Goal: Find specific page/section: Find specific page/section

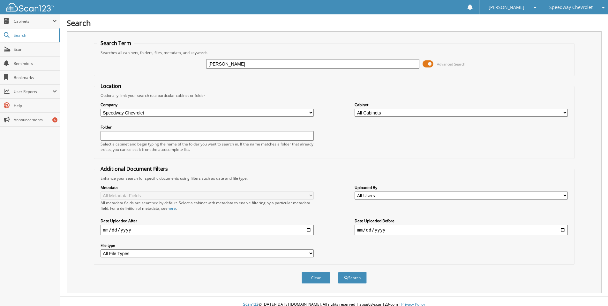
type input "[PERSON_NAME]"
click at [338, 271] on button "Search" at bounding box center [352, 277] width 29 height 12
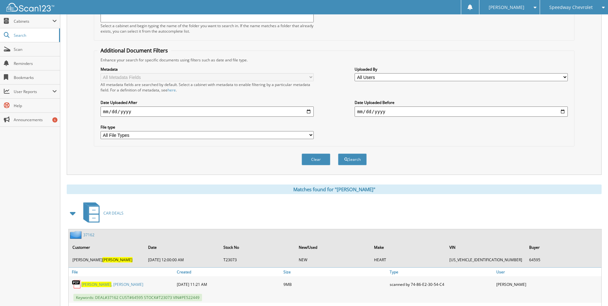
scroll to position [287, 0]
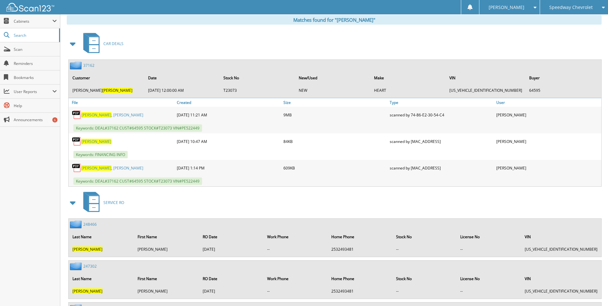
click at [90, 66] on link "37162" at bounding box center [88, 65] width 11 height 5
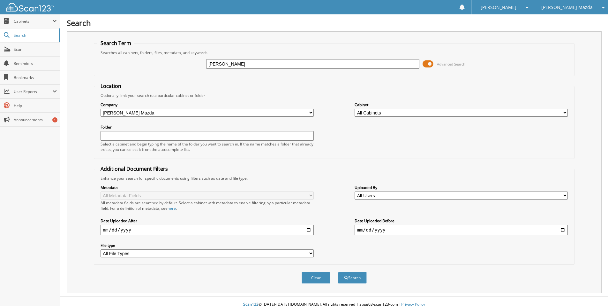
type input "PURVIS"
click at [338, 271] on button "Search" at bounding box center [352, 277] width 29 height 12
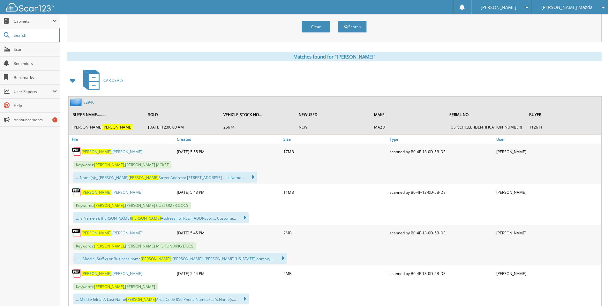
scroll to position [255, 0]
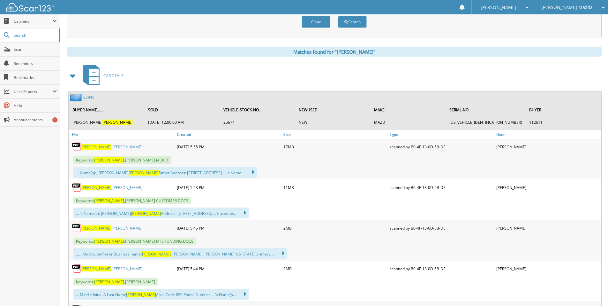
click at [91, 96] on link "82940" at bounding box center [88, 97] width 11 height 5
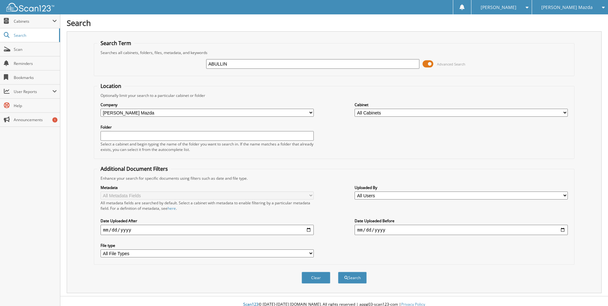
type input "ABULLIN"
click at [338, 271] on button "Search" at bounding box center [352, 277] width 29 height 12
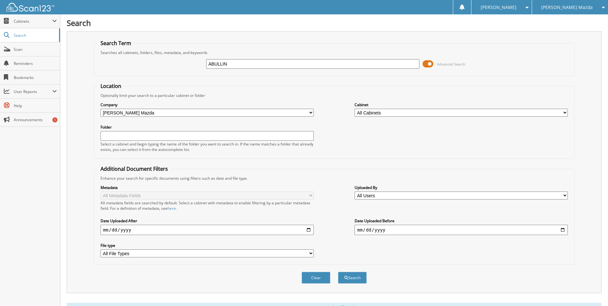
click at [236, 66] on input "ABULLIN" at bounding box center [312, 64] width 213 height 10
type input "[PERSON_NAME]"
click at [338, 271] on button "Search" at bounding box center [352, 277] width 29 height 12
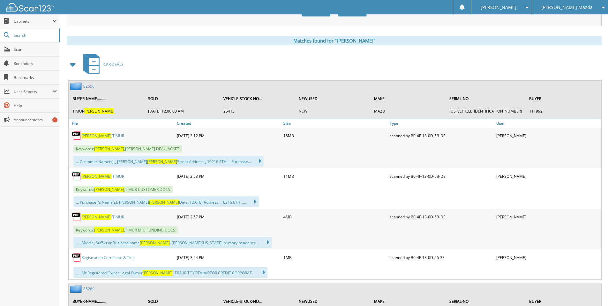
scroll to position [255, 0]
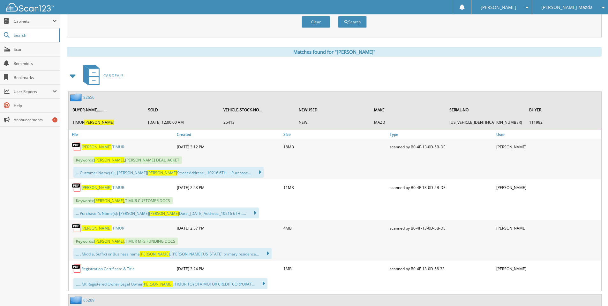
click at [92, 97] on link "82656" at bounding box center [88, 97] width 11 height 5
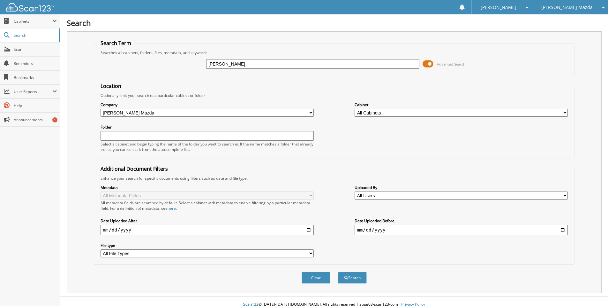
type input "[PERSON_NAME]"
click at [338, 271] on button "Search" at bounding box center [352, 277] width 29 height 12
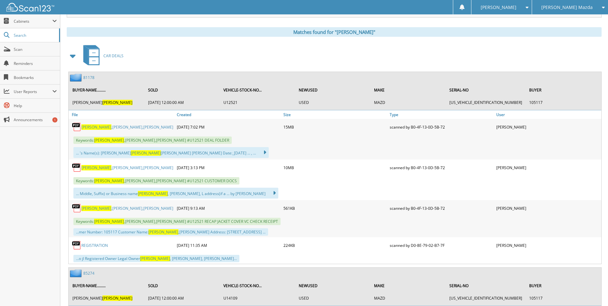
scroll to position [319, 0]
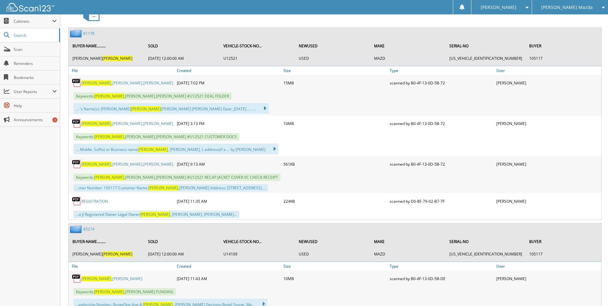
click at [91, 230] on link "85274" at bounding box center [88, 228] width 11 height 5
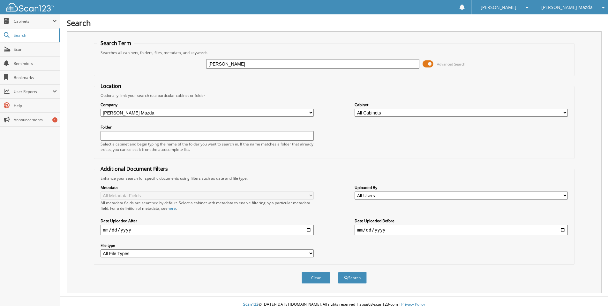
type input "[PERSON_NAME]"
click at [338, 271] on button "Search" at bounding box center [352, 277] width 29 height 12
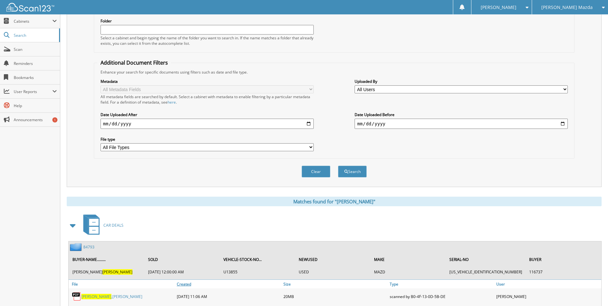
scroll to position [255, 0]
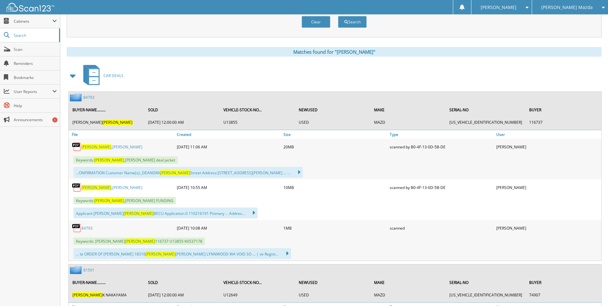
click at [88, 99] on link "84793" at bounding box center [88, 97] width 11 height 5
